Goal: Contribute content

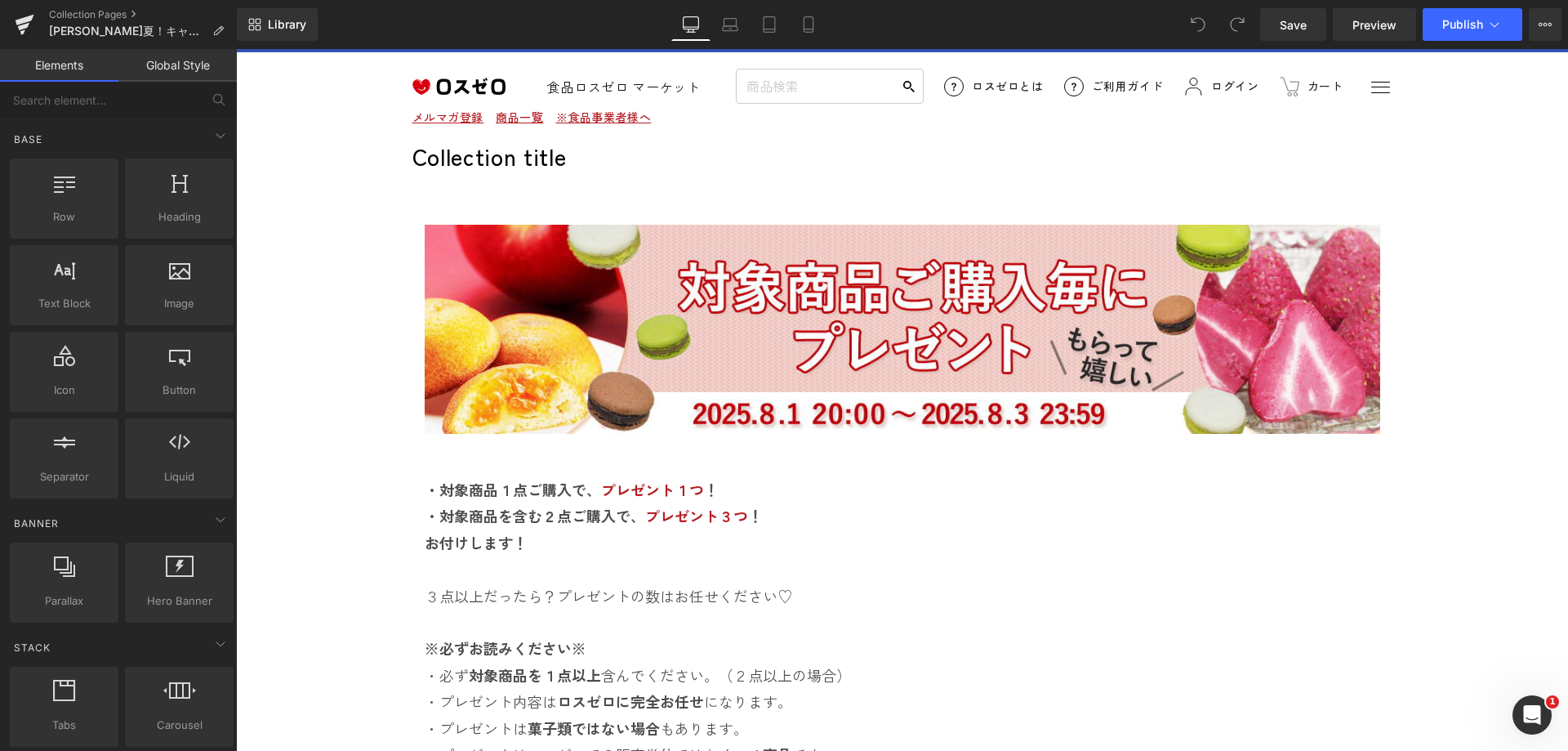
scroll to position [54, 0]
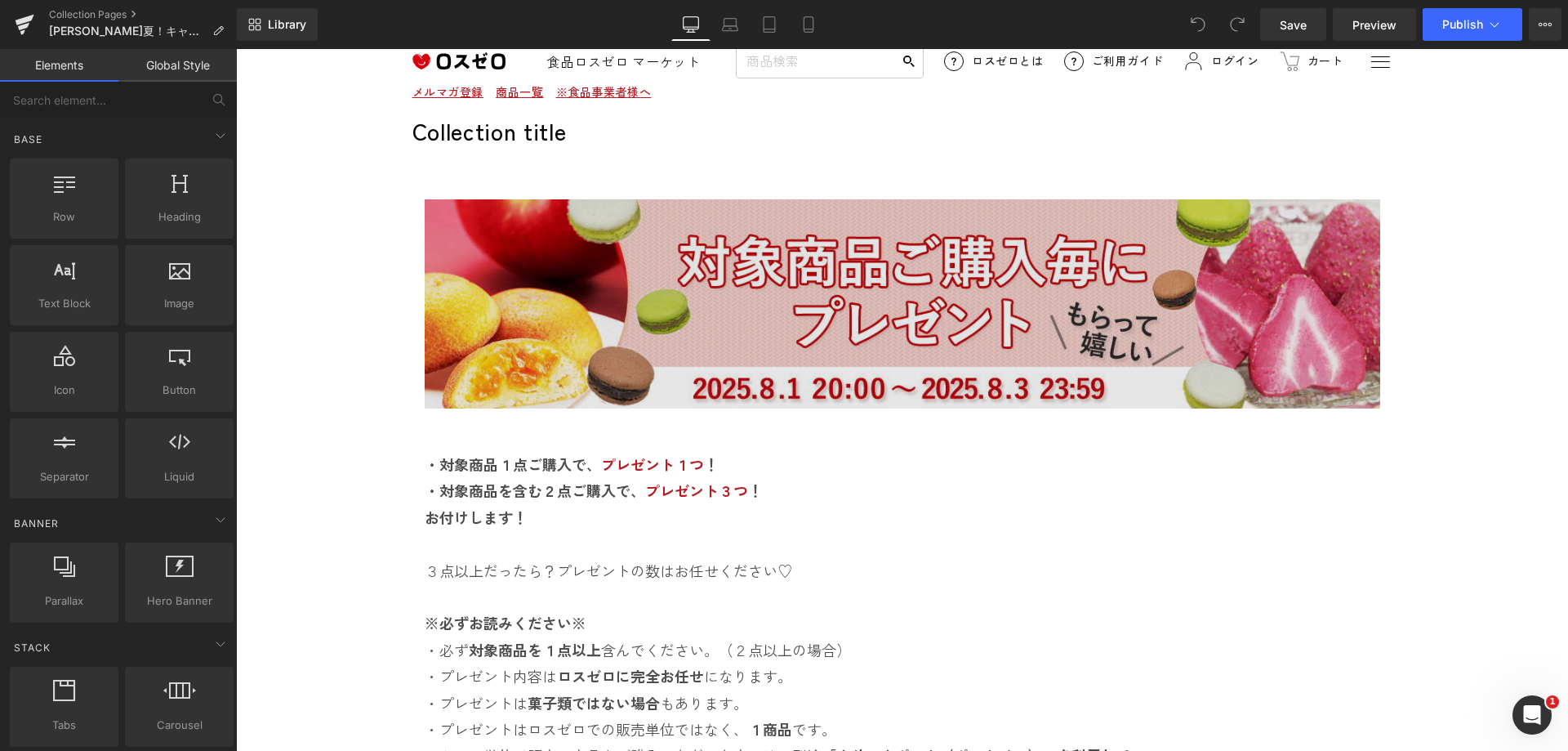
click at [780, 329] on img at bounding box center [902, 303] width 956 height 209
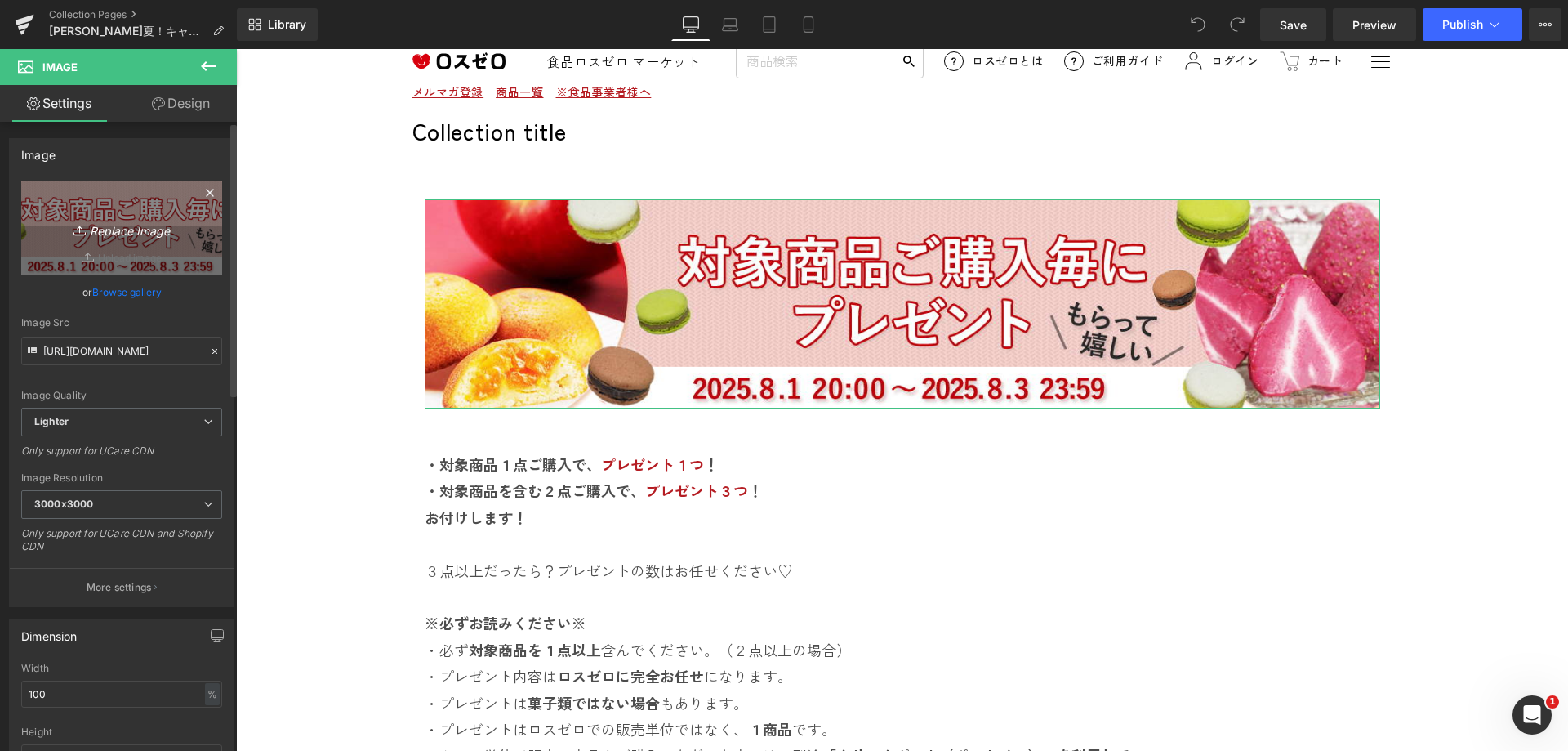
click at [110, 230] on icon "Replace Image" at bounding box center [121, 228] width 131 height 20
type input "C:\fakepath\komepack.jpg"
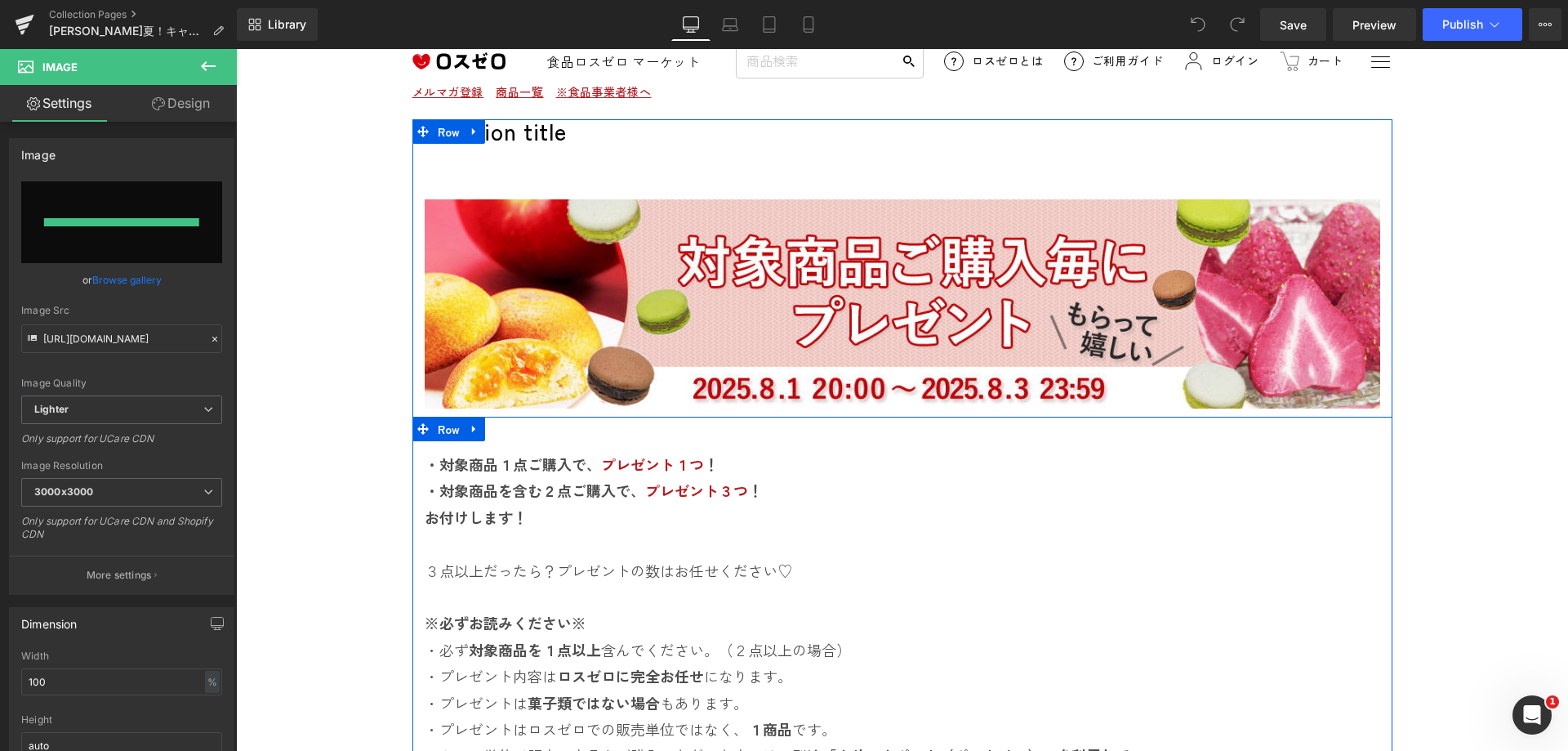
type input "[URL][DOMAIN_NAME]"
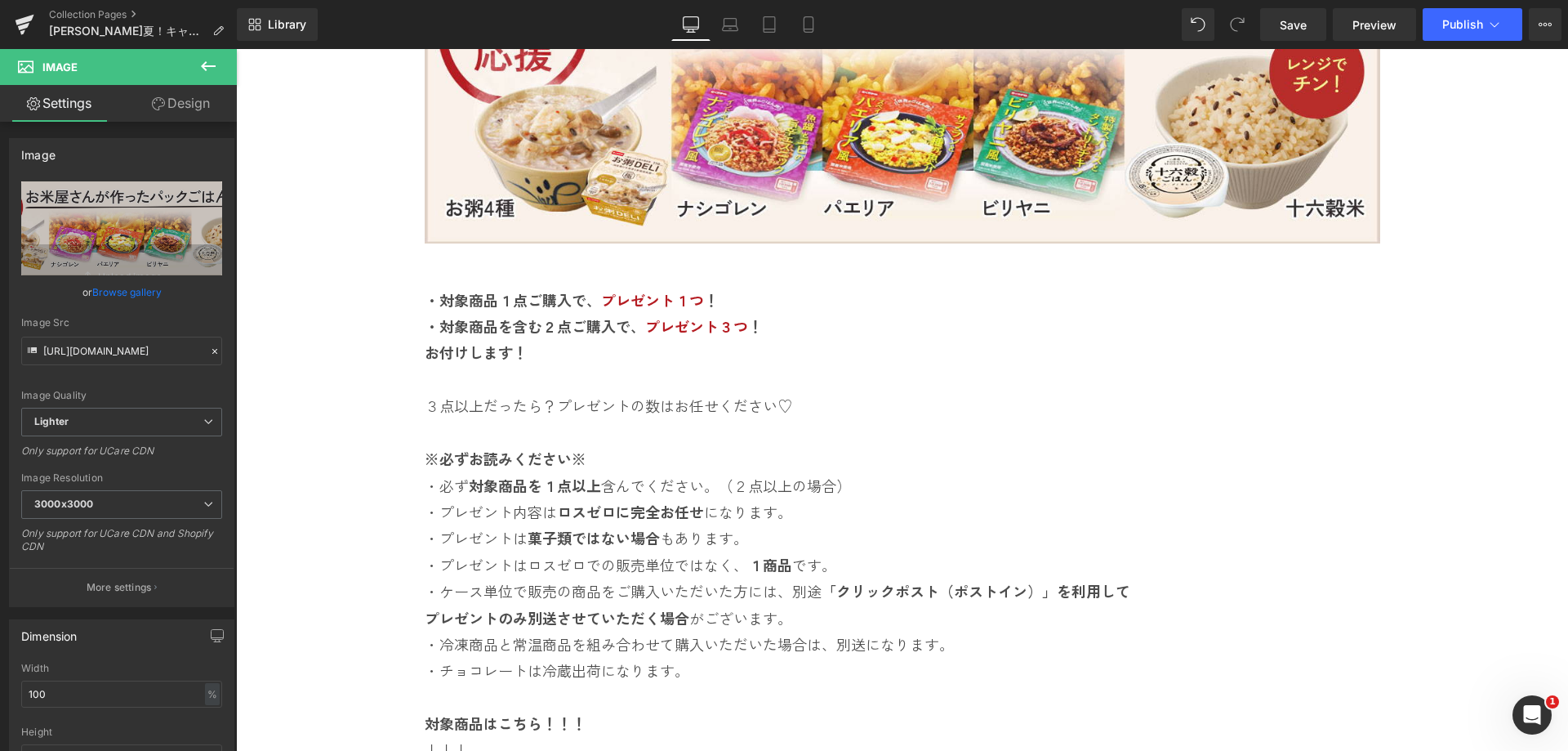
scroll to position [379, 0]
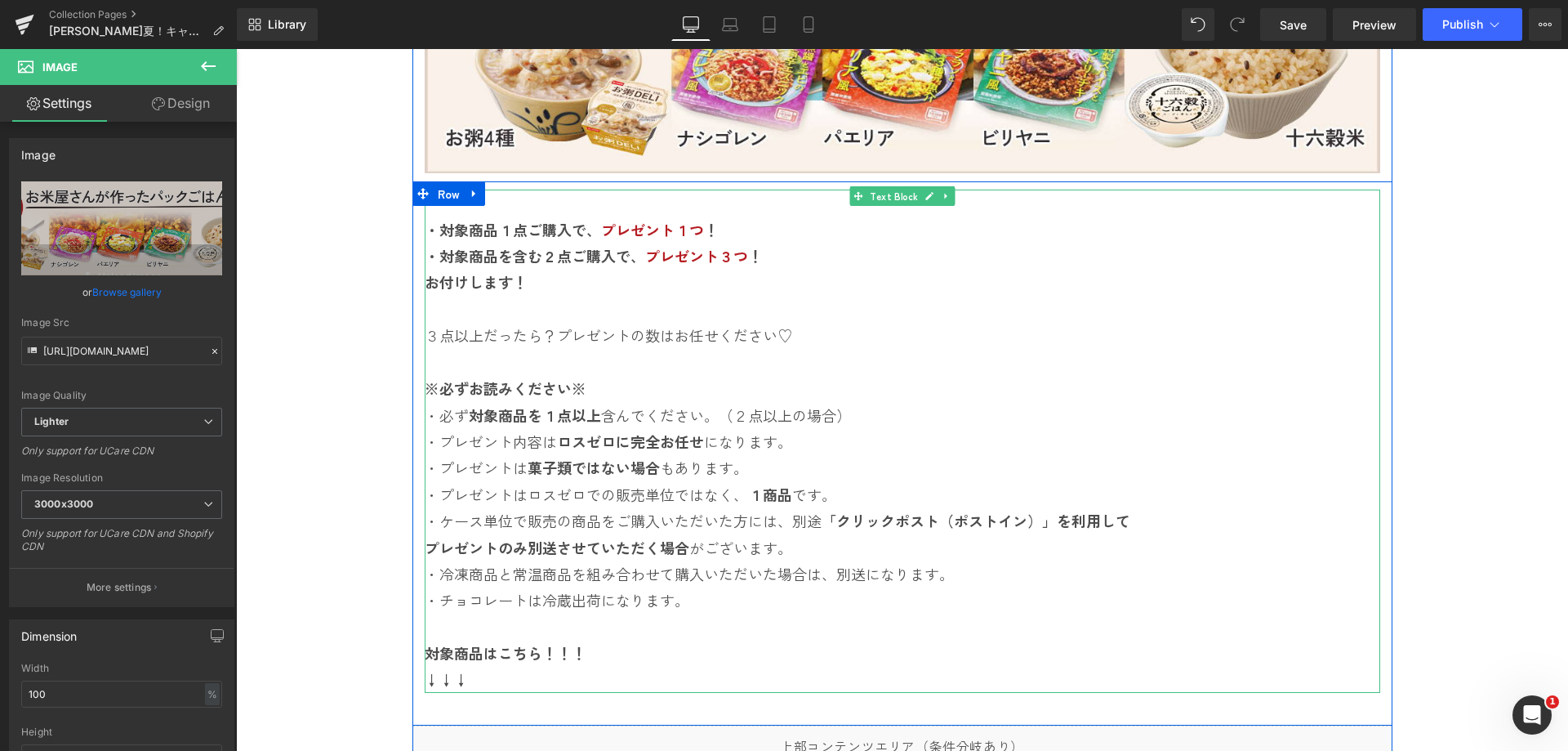
click at [425, 216] on div at bounding box center [427, 441] width 4 height 503
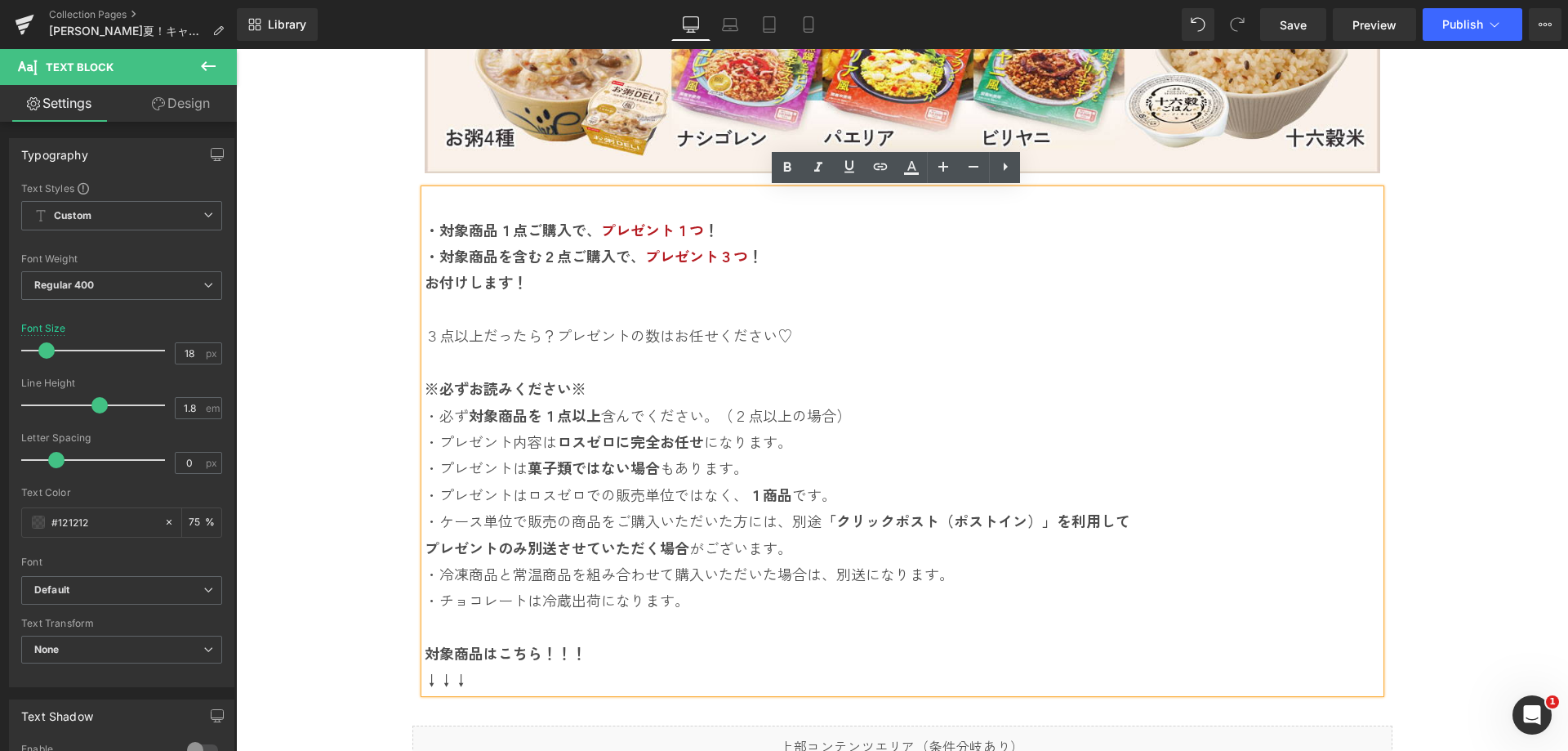
click at [458, 242] on p "・対象商品１点ご購入で、 プレゼント１つ ！" at bounding box center [902, 230] width 956 height 26
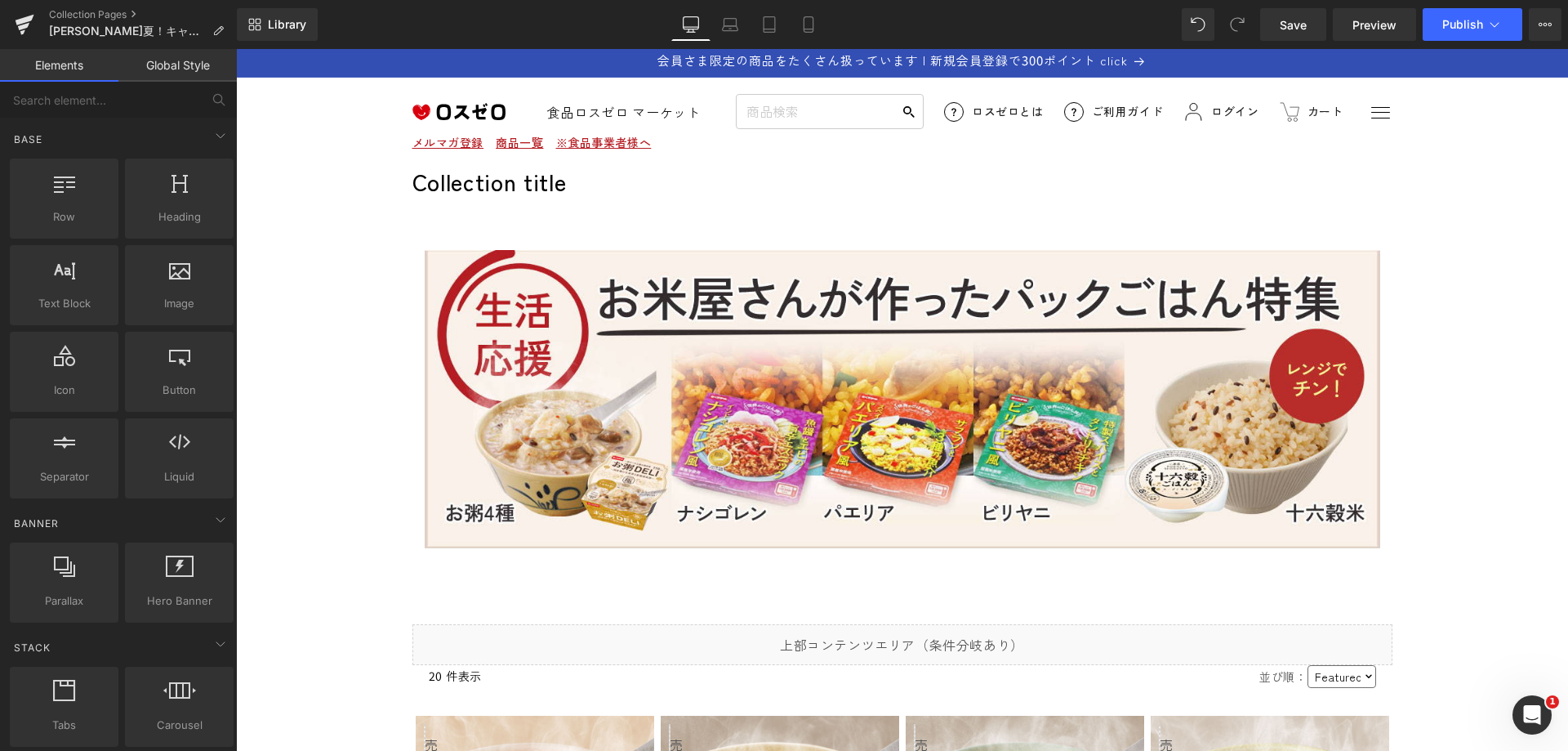
scroll to position [0, 0]
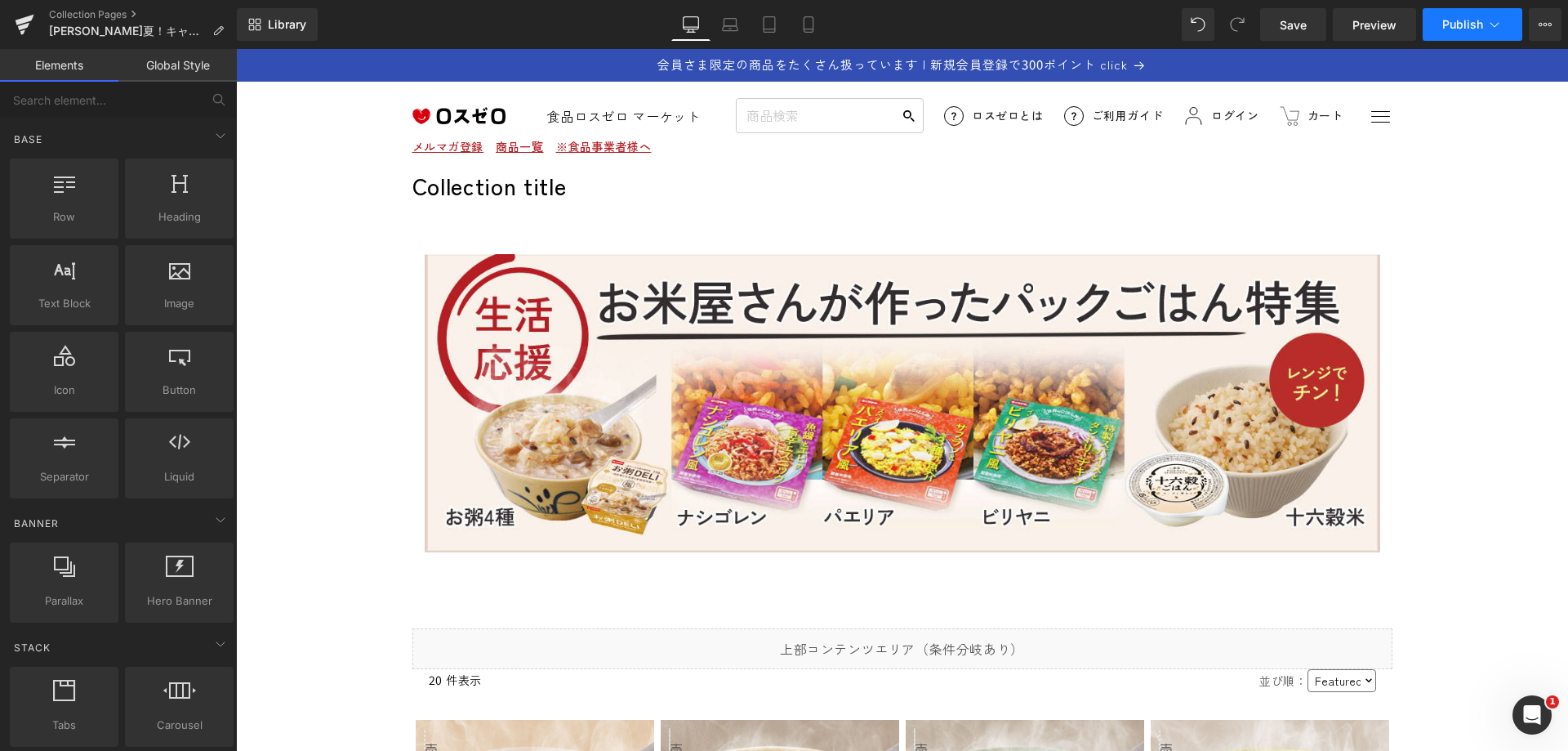
click at [1496, 18] on icon at bounding box center [1494, 25] width 17 height 17
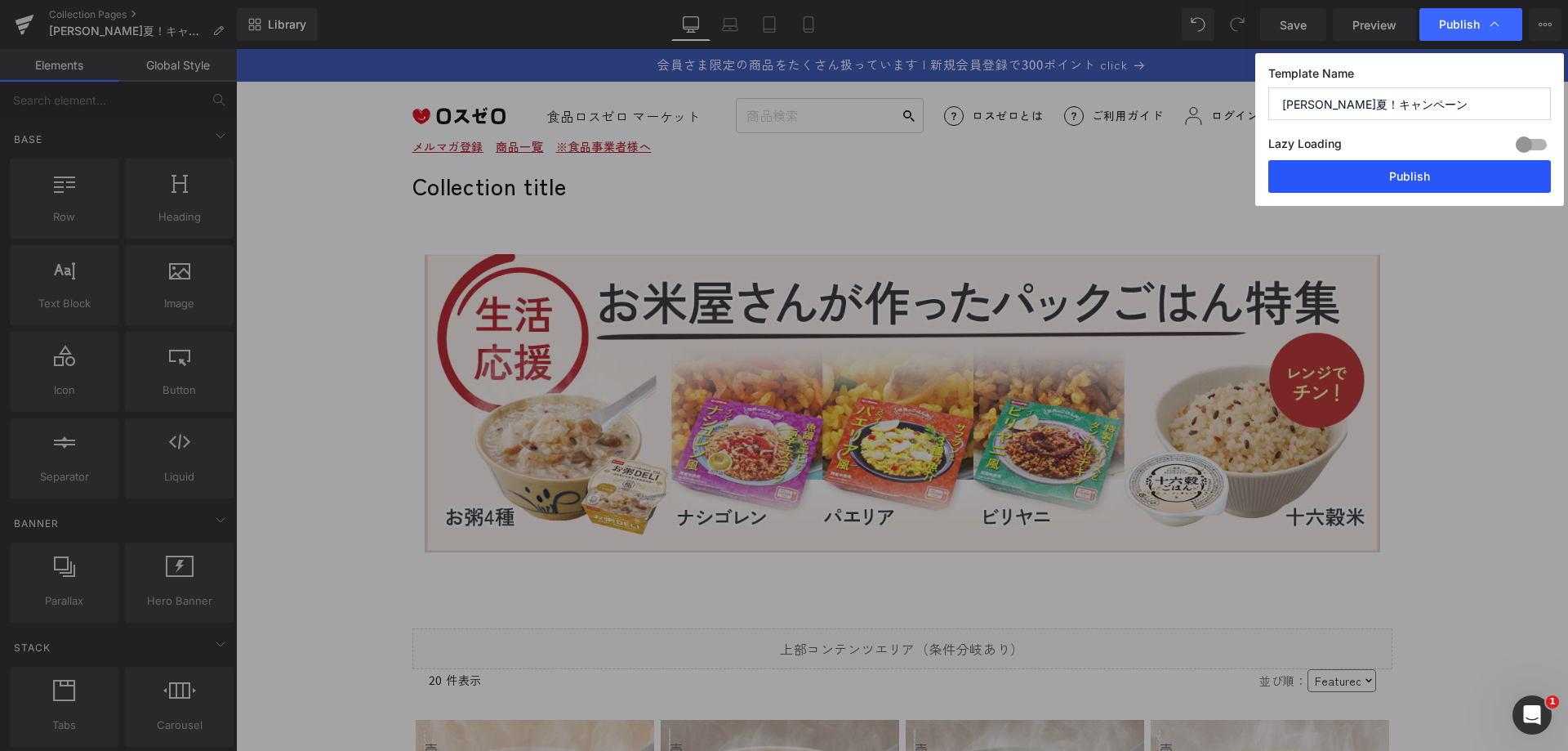
click at [1451, 174] on button "Publish" at bounding box center [1409, 176] width 283 height 32
